Goal: Information Seeking & Learning: Understand process/instructions

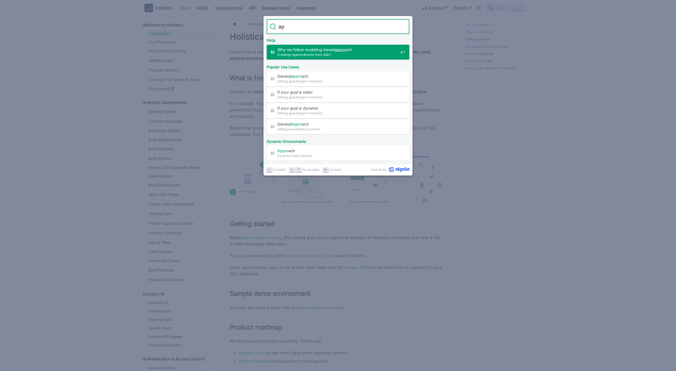
type input "a"
type input "aggregator"
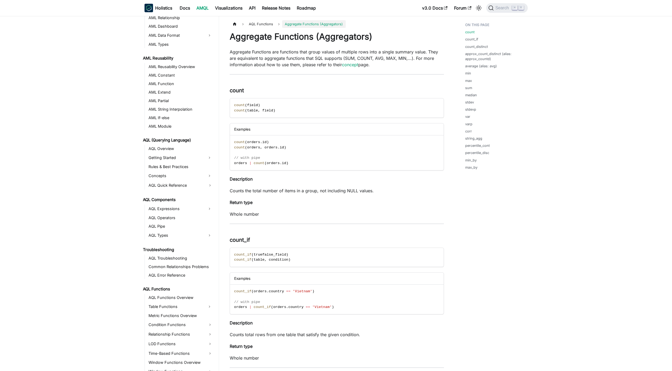
scroll to position [195, 0]
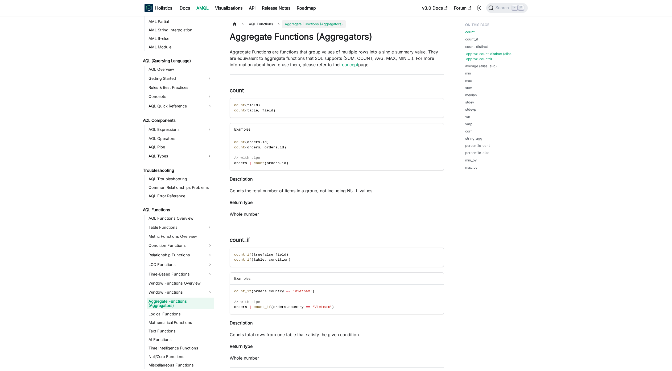
click at [488, 57] on link "approx_count_distinct (alias: approx_countd)" at bounding box center [495, 56] width 59 height 10
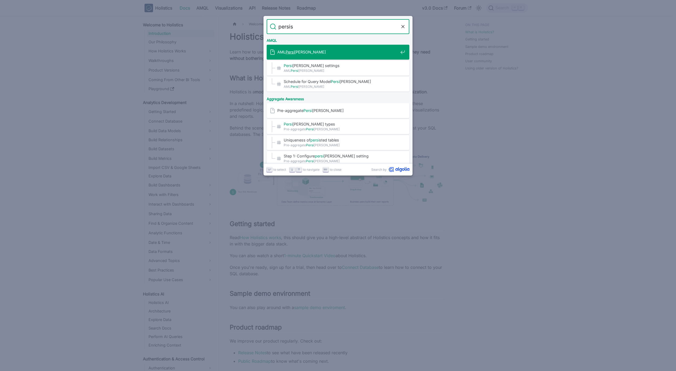
type input "persist"
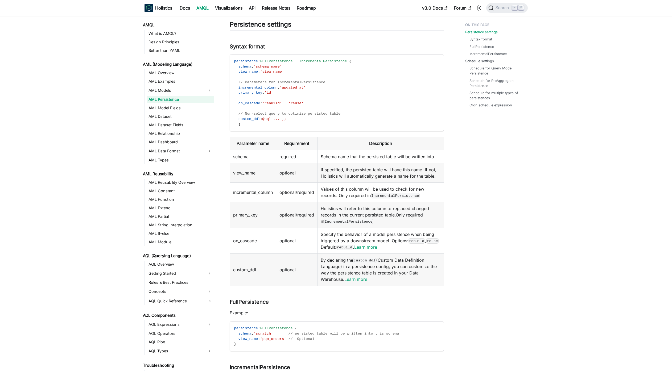
scroll to position [73, 0]
click at [381, 249] on td "Specify the behavior of a model persistence when being triggered by a downstrea…" at bounding box center [380, 240] width 126 height 26
click at [377, 246] on link "Learn more" at bounding box center [365, 246] width 23 height 5
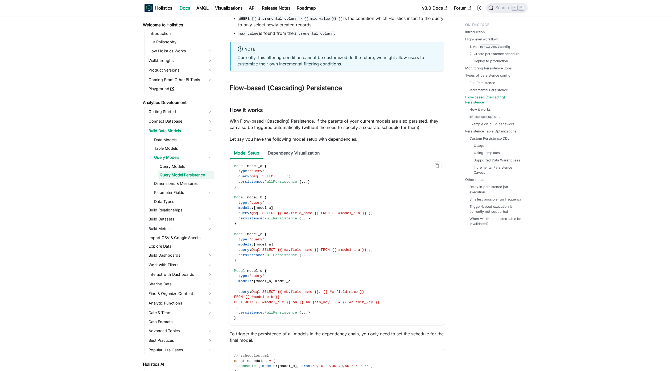
scroll to position [1916, 0]
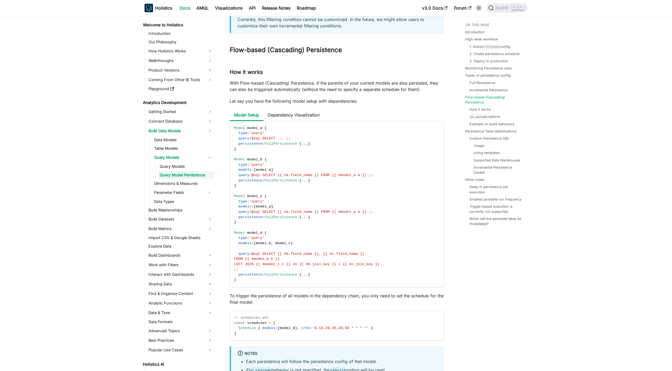
click at [306, 93] on p "With Flow-based (Cascading) Persistence, if the parents of your current models …" at bounding box center [337, 86] width 214 height 13
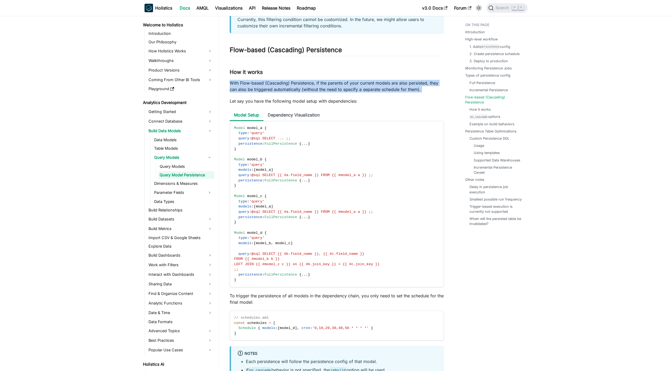
click at [306, 93] on p "With Flow-based (Cascading) Persistence, if the parents of your current models …" at bounding box center [337, 86] width 214 height 13
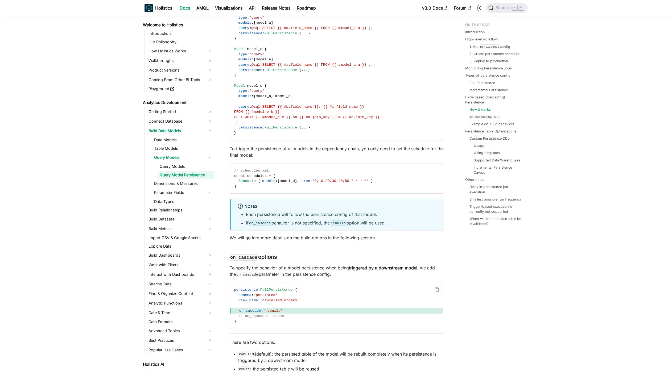
scroll to position [2140, 0]
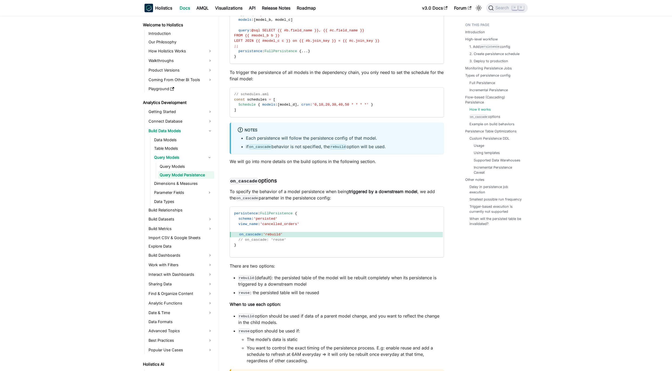
click at [305, 194] on div "Query Model Persistence Knowledge Checkpoint A grasp of these concepts will hel…" at bounding box center [337, 95] width 214 height 4407
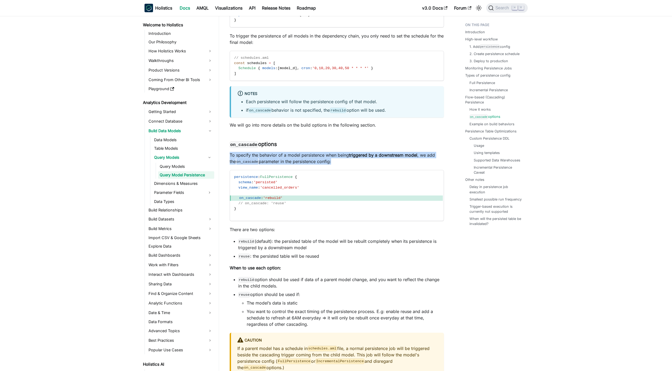
scroll to position [2267, 0]
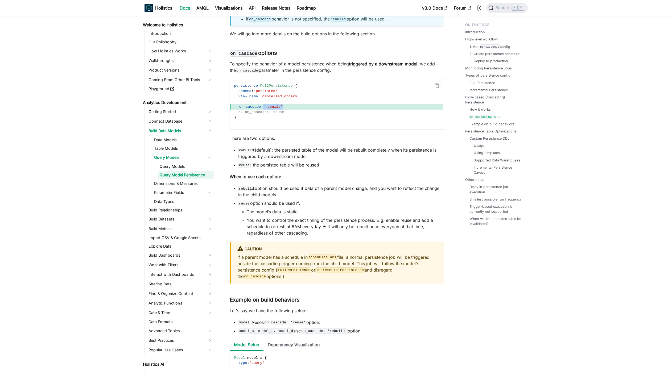
drag, startPoint x: 289, startPoint y: 115, endPoint x: 262, endPoint y: 115, distance: 27.1
click at [262, 110] on span "on_cascade : 'rebuild'" at bounding box center [336, 106] width 213 height 5
click at [262, 109] on span ":" at bounding box center [262, 107] width 2 height 4
drag, startPoint x: 263, startPoint y: 113, endPoint x: 296, endPoint y: 113, distance: 32.7
click at [296, 110] on span "on_cascade : 'rebuild'" at bounding box center [336, 106] width 213 height 5
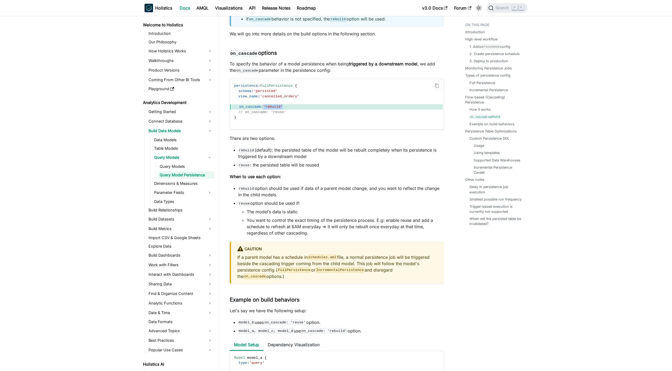
click at [296, 110] on span "on_cascade : 'rebuild'" at bounding box center [336, 106] width 213 height 5
drag, startPoint x: 289, startPoint y: 113, endPoint x: 266, endPoint y: 113, distance: 22.6
click at [266, 110] on span "on_cascade : 'rebuild'" at bounding box center [336, 106] width 213 height 5
click at [266, 109] on span "'rebuild'" at bounding box center [272, 107] width 19 height 4
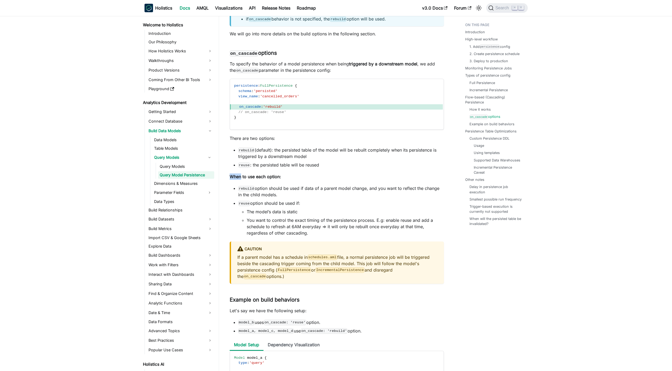
click at [356, 168] on li "reuse : the persisted table will be reused" at bounding box center [341, 165] width 206 height 6
click at [355, 168] on li "reuse : the persisted table will be reused" at bounding box center [341, 165] width 206 height 6
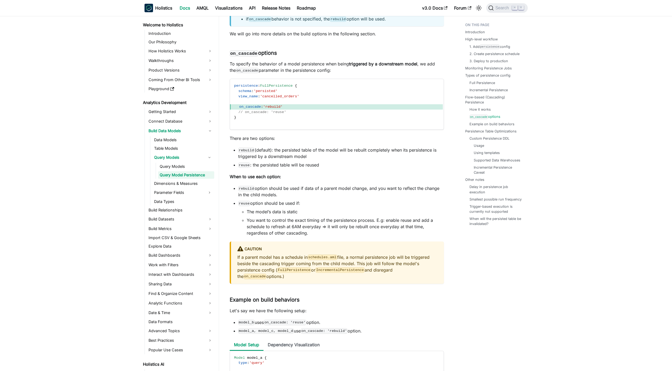
click at [280, 168] on li "reuse : the persisted table will be reused" at bounding box center [341, 165] width 206 height 6
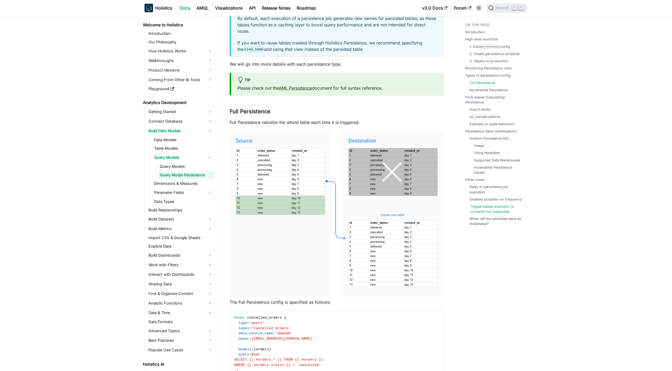
scroll to position [1086, 0]
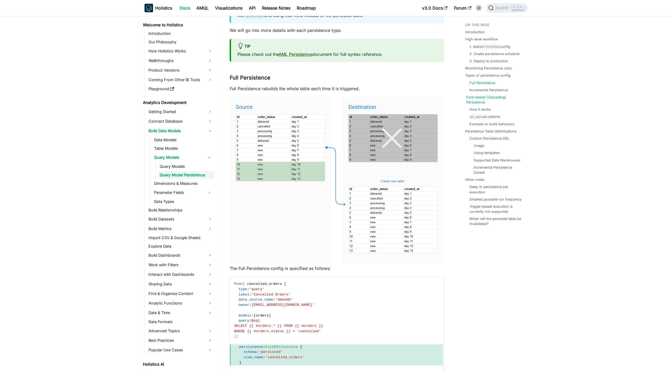
click at [487, 105] on link "Flow-based (Cascading) Persistence" at bounding box center [495, 100] width 59 height 10
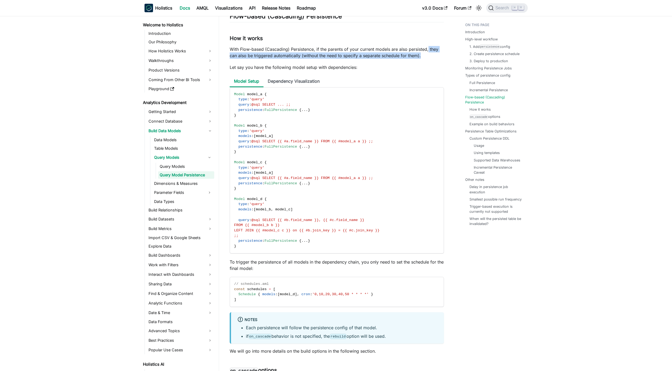
drag, startPoint x: 432, startPoint y: 63, endPoint x: 429, endPoint y: 54, distance: 8.9
click at [429, 54] on p "With Flow-based (Cascading) Persistence, if the parents of your current models …" at bounding box center [337, 52] width 214 height 13
click at [431, 79] on div "Query Model Persistence Knowledge Checkpoint A grasp of these concepts will hel…" at bounding box center [337, 284] width 214 height 4407
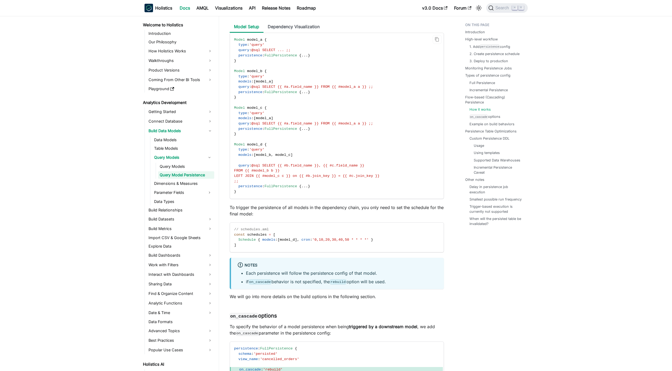
scroll to position [2014, 0]
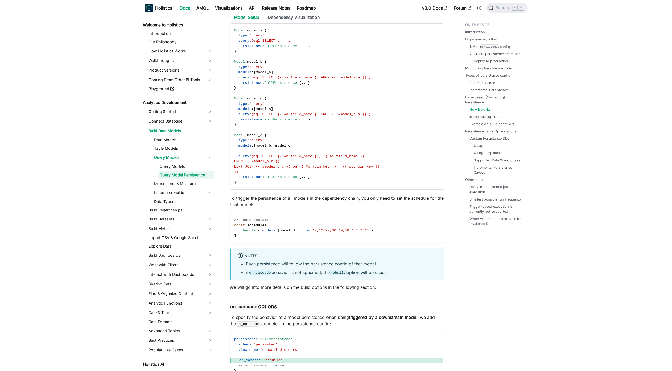
click at [346, 215] on div "Query Model Persistence Knowledge Checkpoint A grasp of these concepts will hel…" at bounding box center [337, 220] width 214 height 4407
click at [347, 208] on p "To trigger the persistence of all models in the dependency chain, you only need…" at bounding box center [337, 201] width 214 height 13
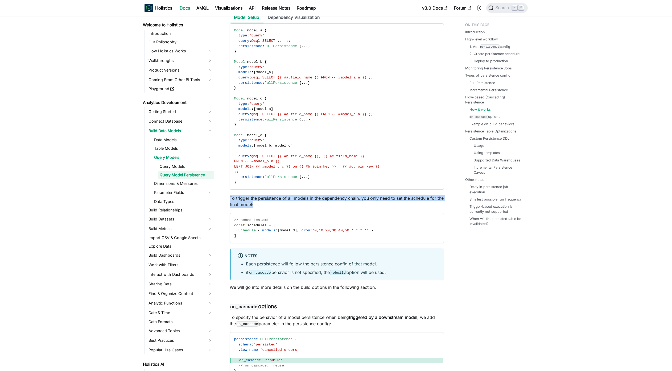
click at [347, 208] on p "To trigger the persistence of all models in the dependency chain, you only need…" at bounding box center [337, 201] width 214 height 13
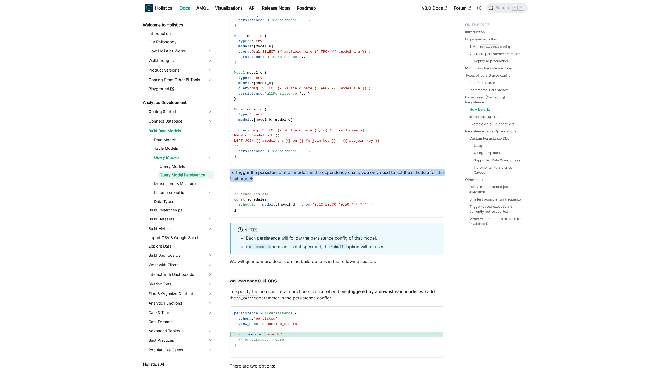
scroll to position [2078, 0]
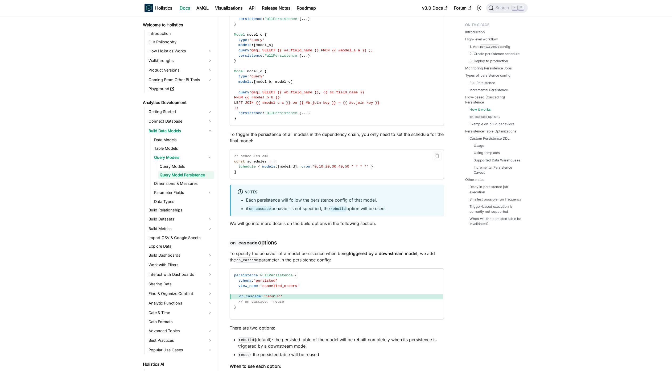
click at [294, 176] on code "// schedules.aml const schedules = [ Schedule { models : [ model_d ] , cron : '…" at bounding box center [336, 164] width 213 height 30
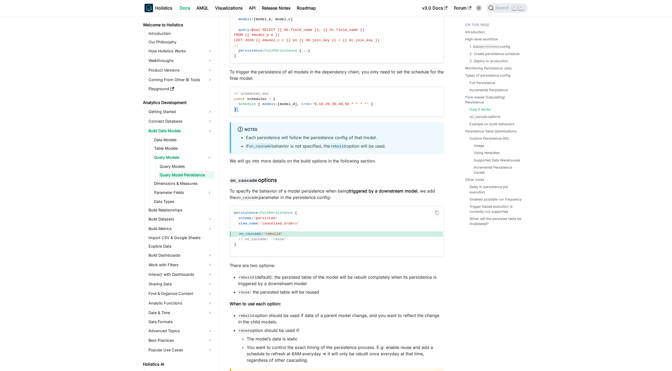
scroll to position [2142, 0]
click at [326, 148] on li "if on_cascade behavior is not specified, the rebuild option will be used." at bounding box center [342, 145] width 192 height 6
click at [380, 169] on div "Query Model Persistence Knowledge Checkpoint A grasp of these concepts will hel…" at bounding box center [337, 93] width 214 height 4407
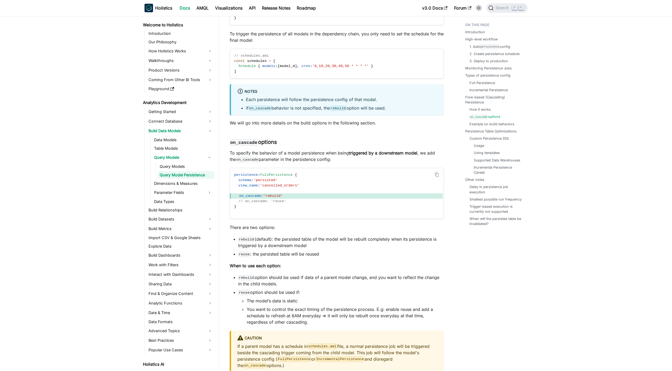
scroll to position [2205, 0]
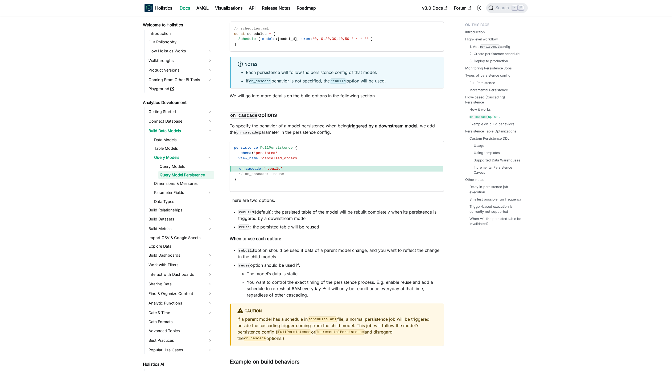
click at [348, 133] on p "To specify the behavior of a model persistence when being triggered by a downst…" at bounding box center [337, 129] width 214 height 13
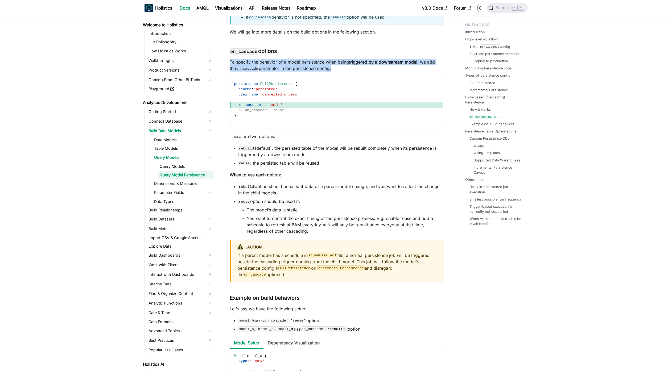
scroll to position [2301, 0]
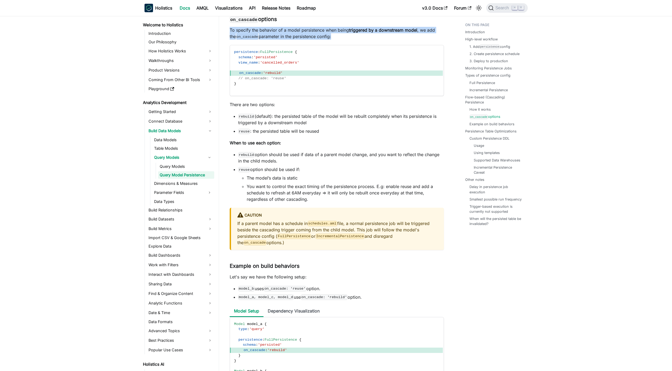
drag, startPoint x: 371, startPoint y: 162, endPoint x: 374, endPoint y: 167, distance: 5.6
click at [374, 164] on li "rebuild option should be used if data of a parent model change, and you want to…" at bounding box center [341, 157] width 206 height 13
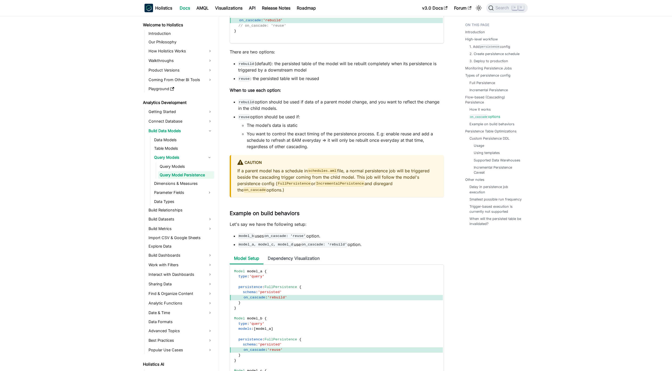
scroll to position [2365, 0]
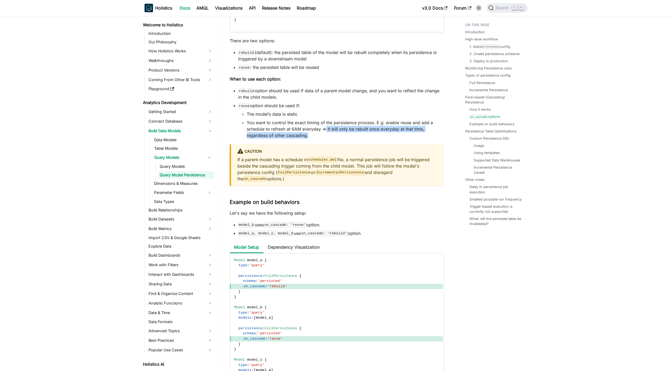
drag, startPoint x: 326, startPoint y: 136, endPoint x: 332, endPoint y: 139, distance: 6.9
click at [332, 139] on li "You want to control the exact timing of the persistence process. E.g: enable re…" at bounding box center [345, 128] width 197 height 19
click at [327, 162] on code "schedules.aml" at bounding box center [323, 159] width 30 height 5
drag, startPoint x: 338, startPoint y: 165, endPoint x: 309, endPoint y: 166, distance: 29.0
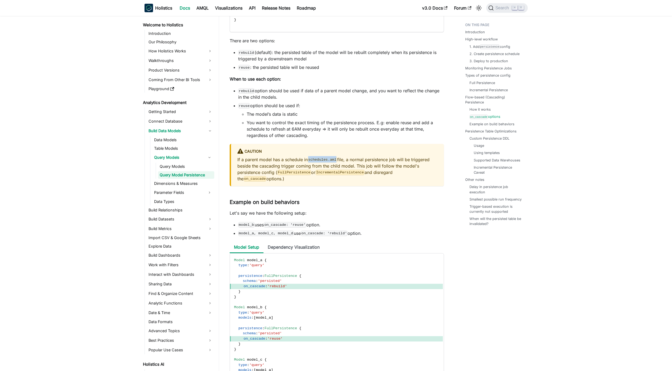
click at [309, 162] on code "schedules.aml" at bounding box center [323, 159] width 30 height 5
drag, startPoint x: 364, startPoint y: 174, endPoint x: 368, endPoint y: 188, distance: 14.8
click at [368, 186] on div "caution If a parent model has a schedule in schedules.aml file, a normal persis…" at bounding box center [337, 165] width 214 height 42
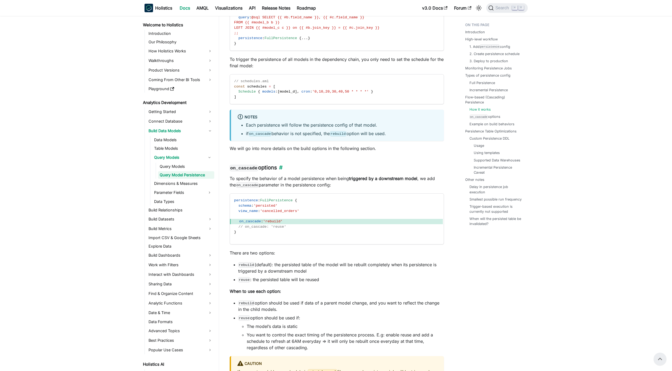
scroll to position [2142, 0]
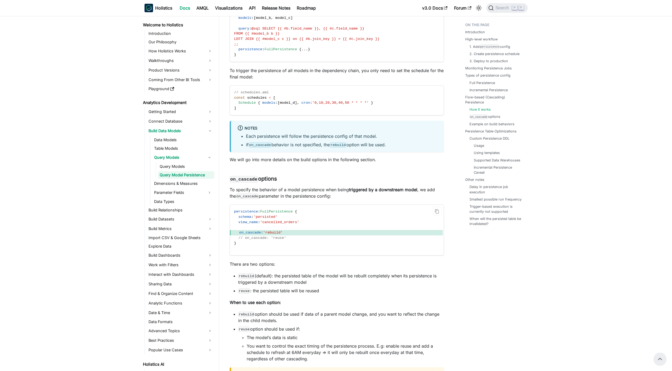
click at [275, 240] on span "// on_cascade: 'reuse'" at bounding box center [262, 238] width 48 height 4
click at [278, 235] on span "'rebuild'" at bounding box center [272, 233] width 19 height 4
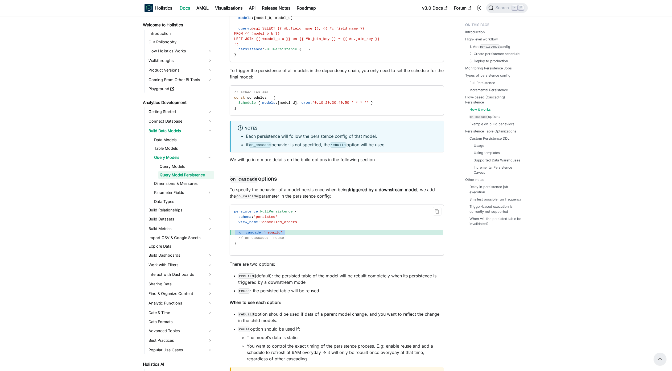
click at [279, 235] on span "'rebuild'" at bounding box center [272, 233] width 19 height 4
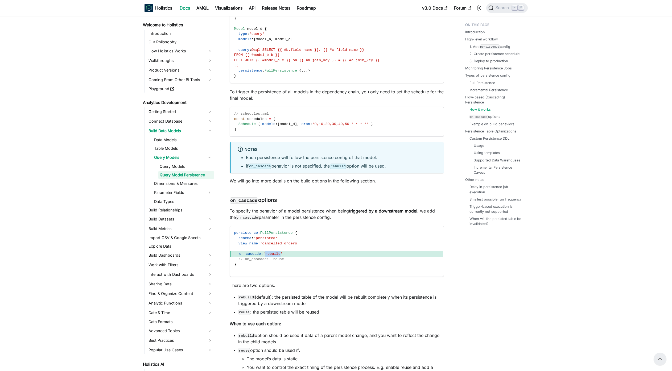
scroll to position [2078, 0]
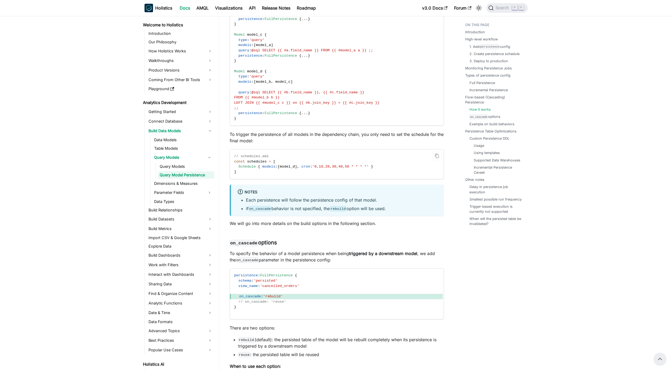
click at [291, 169] on span "model_d" at bounding box center [287, 167] width 15 height 4
click at [284, 177] on code "// schedules.aml const schedules = [ Schedule { models : [ model_d ] , cron : '…" at bounding box center [336, 164] width 213 height 30
click at [292, 169] on span "model_d" at bounding box center [287, 167] width 15 height 4
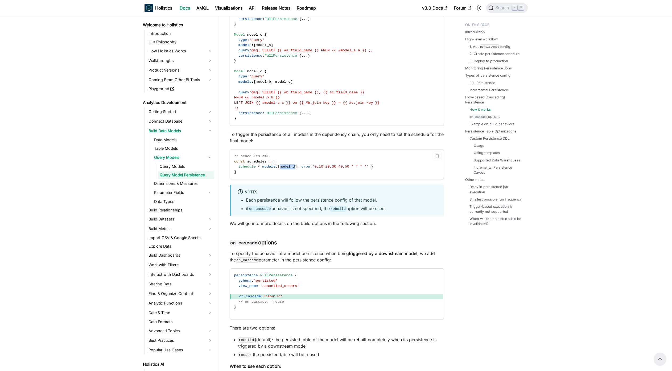
click at [292, 169] on span "model_d" at bounding box center [287, 167] width 15 height 4
click at [296, 167] on code "// schedules.aml const schedules = [ Schedule { models : [ model_d ] , cron : '…" at bounding box center [336, 164] width 213 height 30
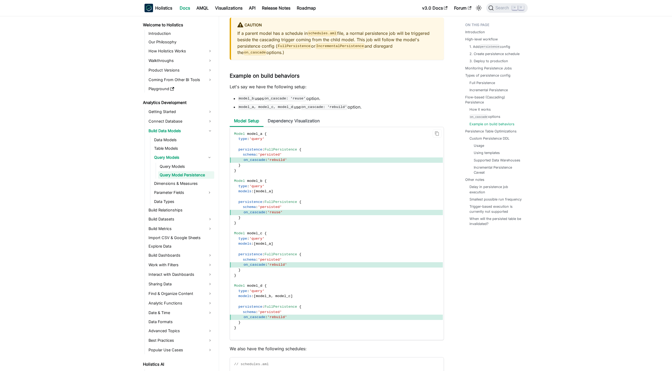
scroll to position [2493, 0]
drag, startPoint x: 290, startPoint y: 217, endPoint x: 245, endPoint y: 217, distance: 45.2
click at [245, 214] on span "on_cascade : 'reuse'" at bounding box center [336, 211] width 213 height 5
drag, startPoint x: 259, startPoint y: 243, endPoint x: 257, endPoint y: 240, distance: 3.6
click at [259, 239] on span "'query'" at bounding box center [256, 237] width 15 height 4
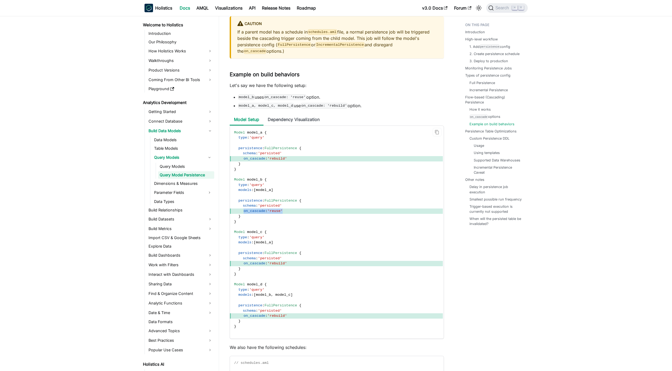
drag, startPoint x: 244, startPoint y: 216, endPoint x: 292, endPoint y: 215, distance: 48.7
click at [292, 214] on span "on_cascade : 'reuse'" at bounding box center [336, 211] width 213 height 5
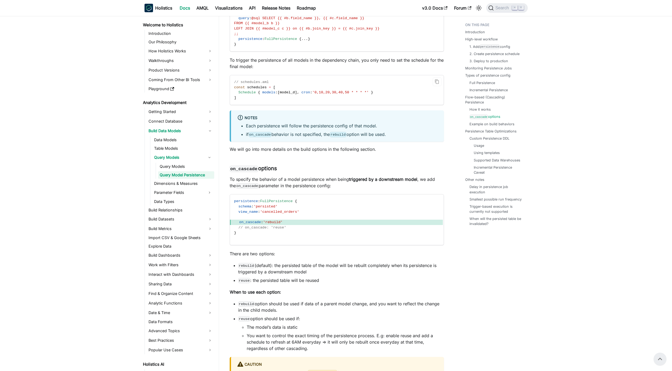
scroll to position [2110, 0]
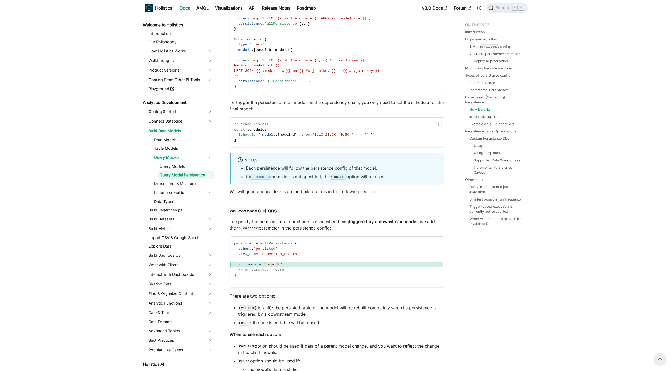
click at [288, 137] on span "model_d" at bounding box center [287, 135] width 15 height 4
click at [284, 190] on div "Query Model Persistence Knowledge Checkpoint A grasp of these concepts will hel…" at bounding box center [337, 125] width 214 height 4407
click at [292, 137] on span "model_d" at bounding box center [287, 135] width 15 height 4
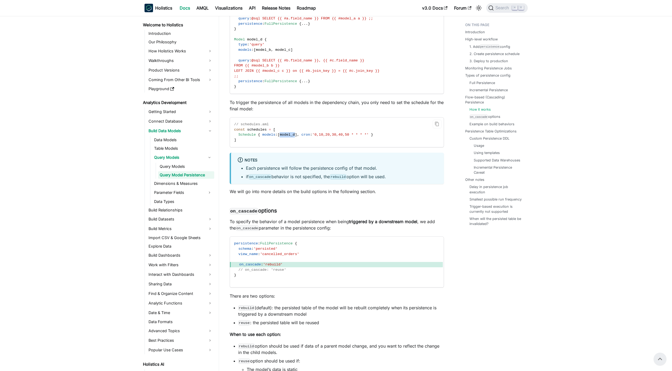
click at [292, 137] on span "model_d" at bounding box center [287, 135] width 15 height 4
click at [291, 137] on span "model_d" at bounding box center [287, 135] width 15 height 4
click at [288, 143] on code "// schedules.aml const schedules = [ Schedule { models : [ model_d ] , cron : '…" at bounding box center [336, 133] width 213 height 30
click at [294, 143] on code "// schedules.aml const schedules = [ Schedule { models : [ model_d ] , cron : '…" at bounding box center [336, 133] width 213 height 30
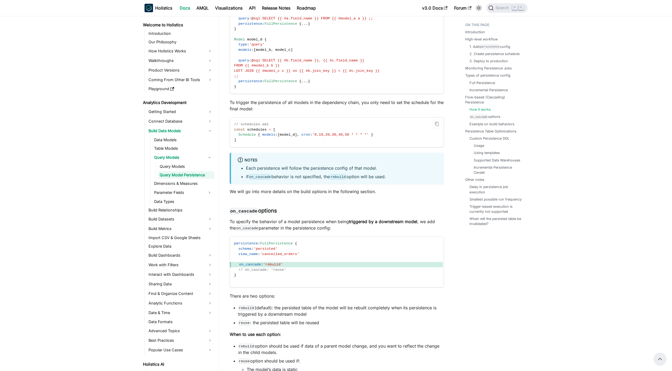
click at [294, 137] on span "model_d" at bounding box center [287, 135] width 15 height 4
click at [291, 143] on code "// schedules.aml const schedules = [ Schedule { models : [ model_d ] , cron : '…" at bounding box center [336, 133] width 213 height 30
click at [295, 192] on div "Query Model Persistence Knowledge Checkpoint A grasp of these concepts will hel…" at bounding box center [337, 125] width 214 height 4407
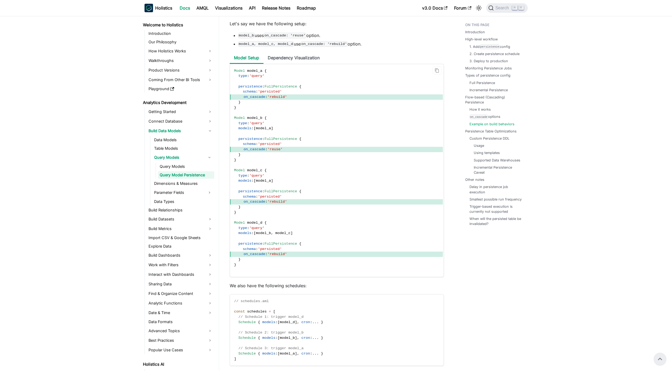
scroll to position [2493, 0]
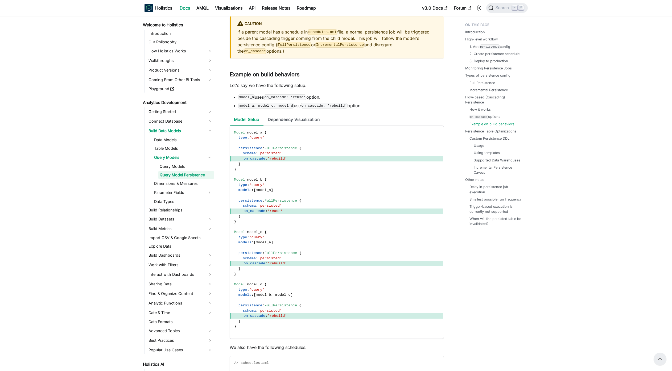
click at [282, 108] on code "model_a, model_c, model_d" at bounding box center [266, 105] width 56 height 5
click at [363, 146] on code "Model model_a { type : 'query' persistence : FullPersistence { schema : 'persis…" at bounding box center [336, 232] width 213 height 213
click at [350, 121] on ul "Model Setup Dependency Visualization" at bounding box center [337, 119] width 214 height 11
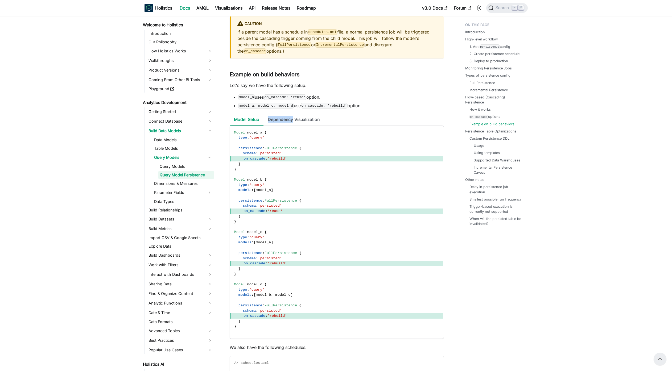
click at [350, 121] on ul "Model Setup Dependency Visualization" at bounding box center [337, 119] width 214 height 11
drag, startPoint x: 350, startPoint y: 121, endPoint x: 319, endPoint y: 148, distance: 40.7
click at [350, 121] on ul "Model Setup Dependency Visualization" at bounding box center [337, 119] width 214 height 11
drag, startPoint x: 339, startPoint y: 236, endPoint x: 332, endPoint y: 229, distance: 10.3
click at [339, 236] on code "Model model_a { type : 'query' persistence : FullPersistence { schema : 'persis…" at bounding box center [336, 232] width 213 height 213
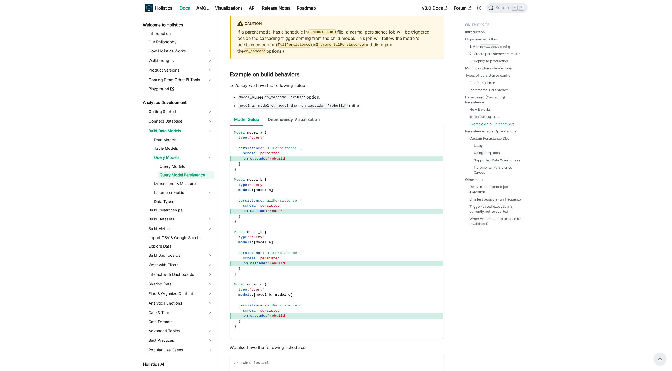
click at [248, 100] on code "model_b" at bounding box center [246, 96] width 16 height 5
click at [246, 100] on code "model_b" at bounding box center [246, 96] width 16 height 5
click at [248, 100] on li "model_b uses on_cascade: 'reuse' option." at bounding box center [341, 97] width 206 height 6
click at [247, 108] on code "model_a, model_c, model_d" at bounding box center [266, 105] width 56 height 5
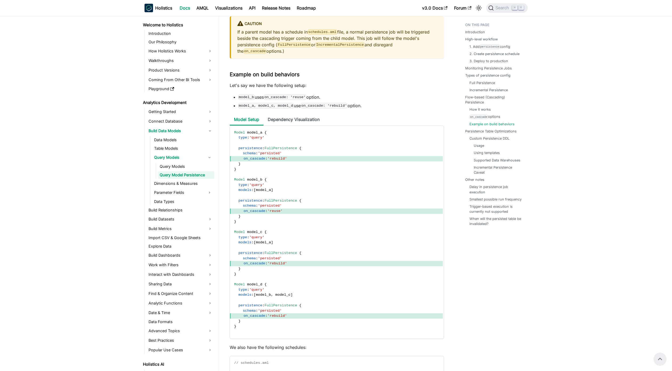
click at [251, 108] on code "model_a, model_c, model_d" at bounding box center [266, 105] width 56 height 5
click at [249, 100] on code "model_b" at bounding box center [246, 96] width 16 height 5
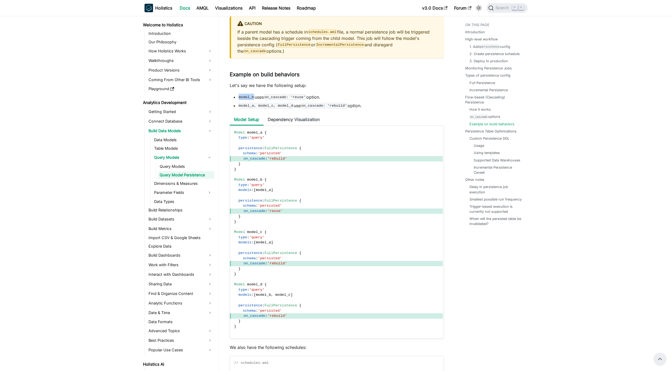
click at [249, 100] on code "model_b" at bounding box center [246, 96] width 16 height 5
click at [250, 100] on code "model_b" at bounding box center [246, 96] width 16 height 5
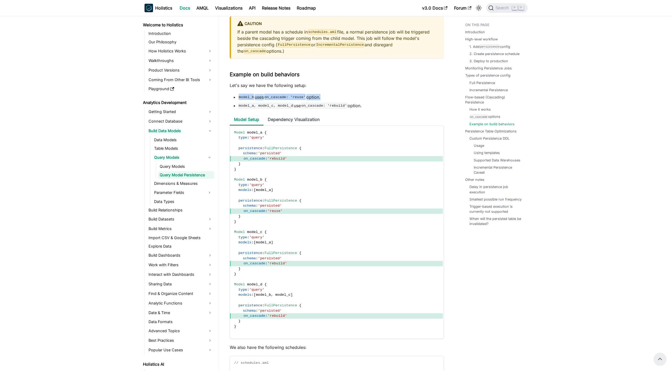
click at [250, 100] on code "model_b" at bounding box center [246, 96] width 16 height 5
click at [252, 108] on code "model_a, model_c, model_d" at bounding box center [266, 105] width 56 height 5
click at [270, 108] on code "model_a, model_c, model_d" at bounding box center [266, 105] width 56 height 5
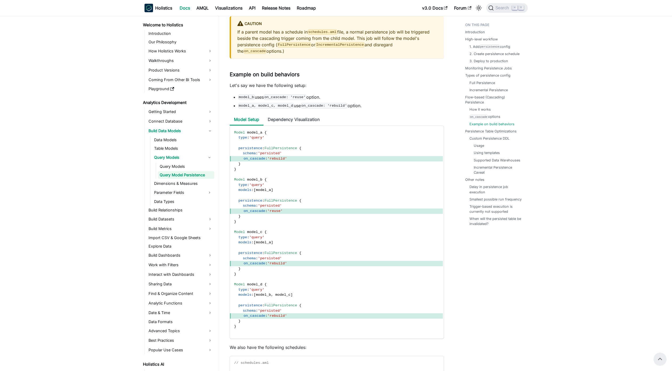
click at [238, 104] on ul "model_b uses on_cascade: 'reuse' option. model_a, model_c, model_d use on_casca…" at bounding box center [337, 101] width 214 height 15
click at [351, 109] on li "model_a, model_c, model_d use on_cascade: 'rebuild' option." at bounding box center [341, 105] width 206 height 6
click at [337, 108] on code "on_cascade: 'rebuild'" at bounding box center [324, 105] width 47 height 5
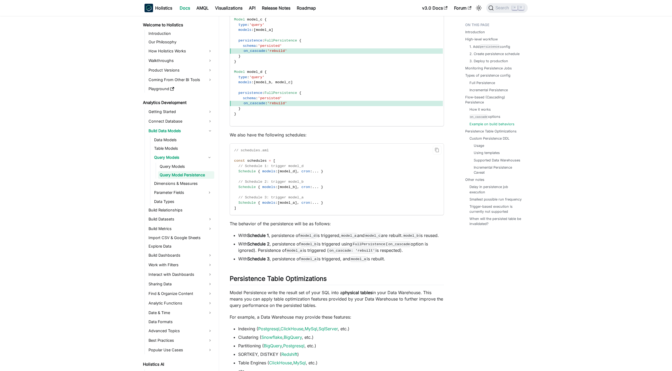
scroll to position [2716, 0]
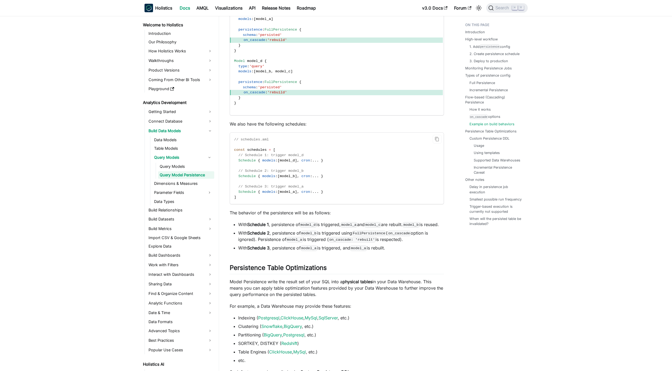
click at [292, 201] on code "// schedules.aml const schedules = [ // Schedule 1: trigger model_d Schedule { …" at bounding box center [336, 168] width 213 height 71
click at [291, 201] on code "// schedules.aml const schedules = [ // Schedule 1: trigger model_d Schedule { …" at bounding box center [336, 168] width 213 height 71
click at [310, 251] on code "model_a" at bounding box center [309, 248] width 16 height 5
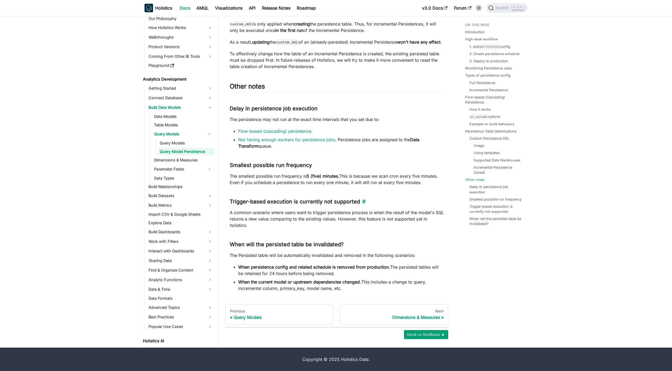
scroll to position [4175, 0]
click at [494, 122] on link "Example on build behaviors" at bounding box center [492, 124] width 45 height 5
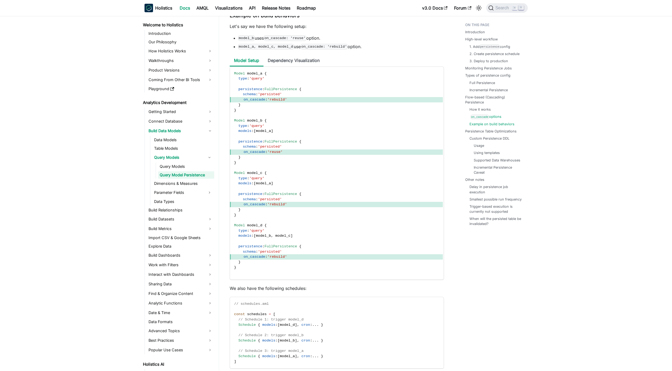
click at [493, 118] on link "on_cascade options" at bounding box center [485, 116] width 31 height 5
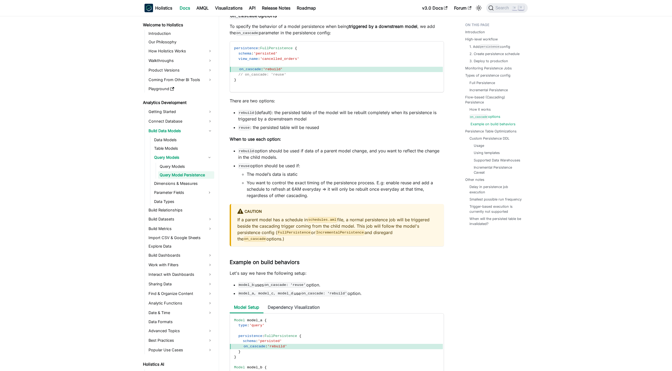
click at [490, 122] on link "Example on build behaviors" at bounding box center [492, 124] width 45 height 5
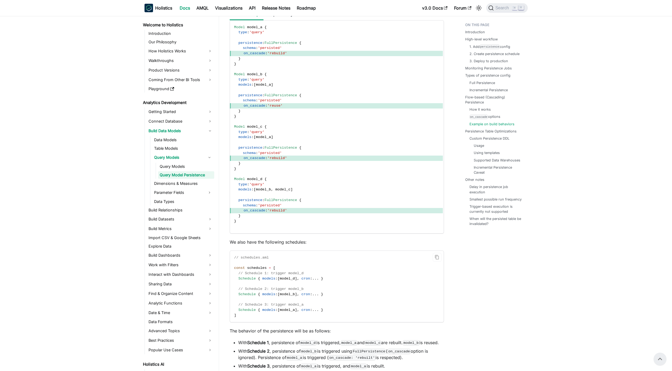
scroll to position [2584, 0]
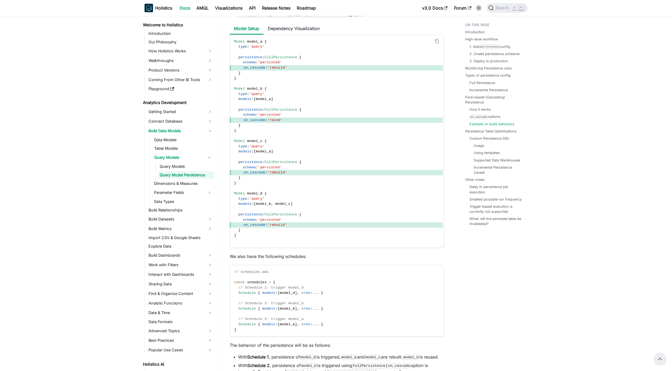
click at [282, 227] on span "'rebuild'" at bounding box center [276, 225] width 19 height 4
click at [285, 217] on span "FullPersistence" at bounding box center [280, 215] width 32 height 4
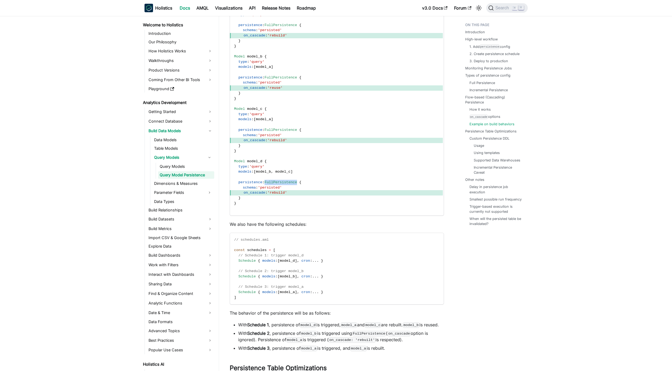
scroll to position [2648, 0]
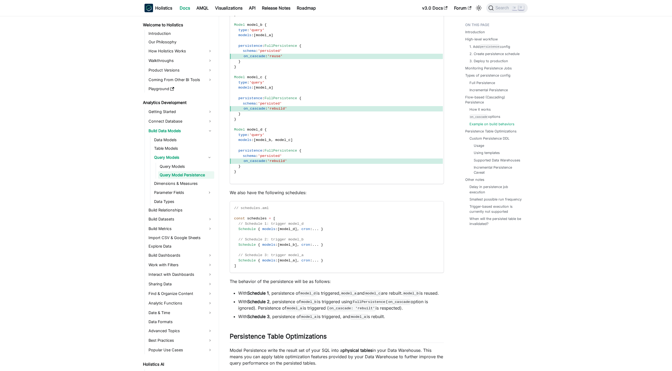
click at [354, 296] on code "model_a" at bounding box center [348, 293] width 16 height 5
click at [349, 309] on ul "With Schedule 1 , persistence of model_d is triggered, model_a and model_c are …" at bounding box center [337, 305] width 214 height 30
click at [373, 311] on code "on_cascade: 'rebuilt'" at bounding box center [352, 308] width 47 height 5
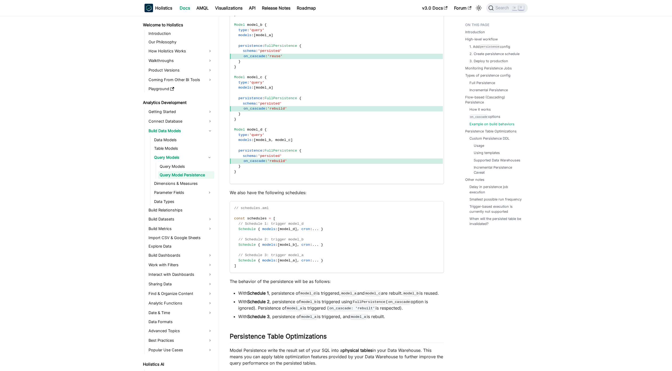
click at [383, 320] on ul "With Schedule 1 , persistence of model_d is triggered, model_a and model_c are …" at bounding box center [337, 305] width 214 height 30
click at [378, 311] on li "With Schedule 2 , persistence of model_b is triggered using FullPersistence ( o…" at bounding box center [341, 304] width 206 height 13
click at [371, 311] on code "on_cascade: 'rebuilt'" at bounding box center [352, 308] width 47 height 5
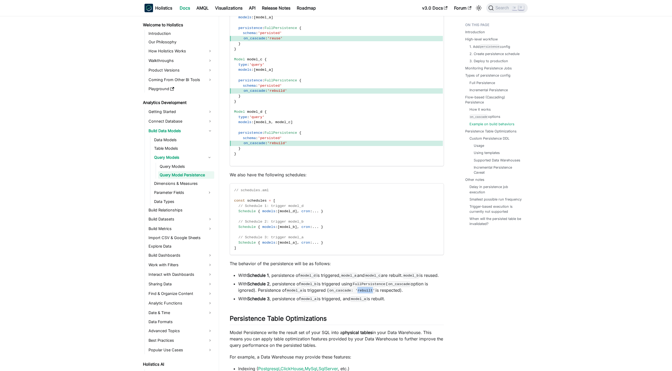
scroll to position [2679, 0]
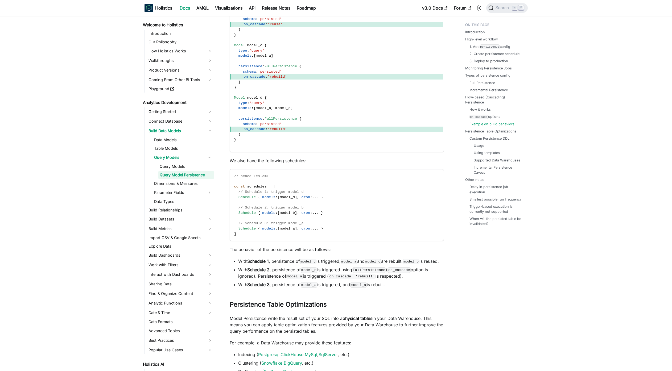
click at [367, 279] on code "on_cascade: 'rebuilt'" at bounding box center [352, 276] width 47 height 5
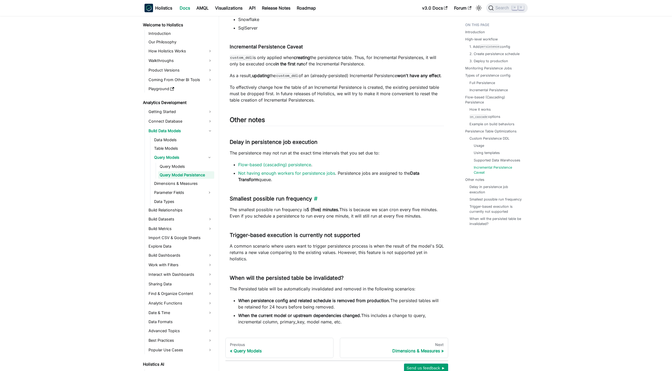
scroll to position [4148, 0]
